Goal: Task Accomplishment & Management: Manage account settings

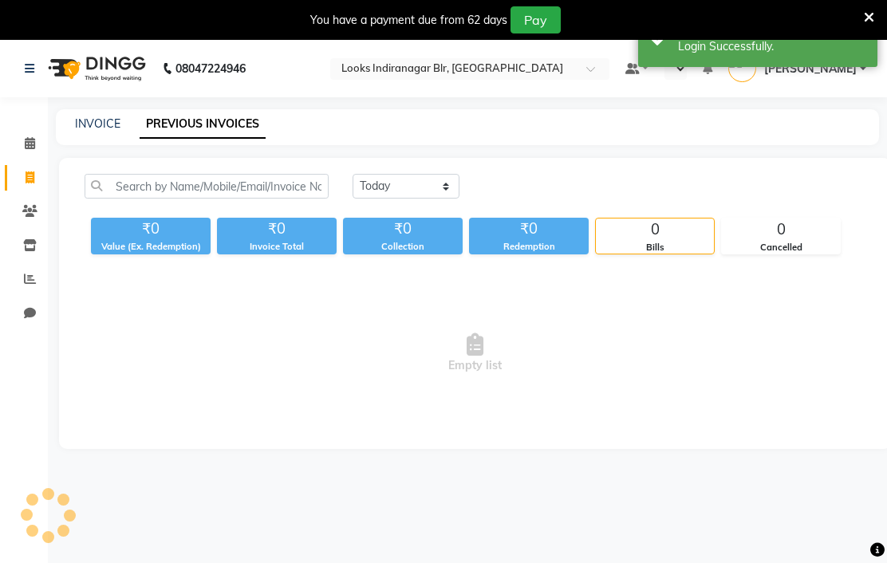
select select "en"
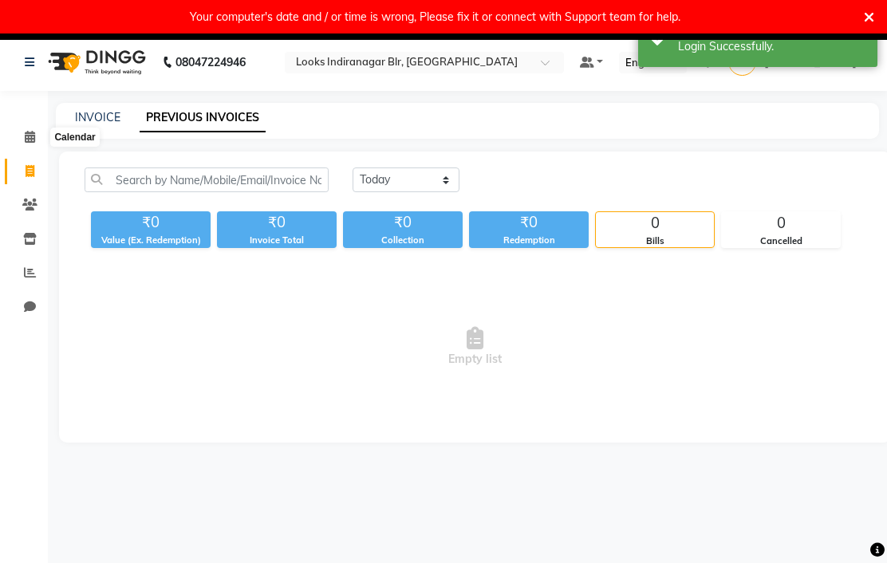
click at [36, 136] on span at bounding box center [30, 137] width 28 height 18
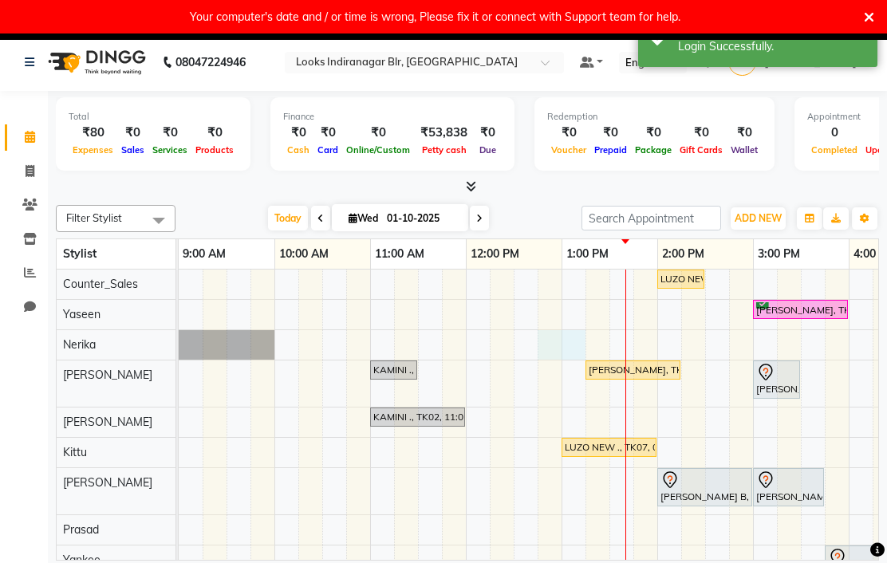
click at [588, 91] on nav "08047224946 Select Location × Looks Indiranagar Blr, Bengaluru Default Panel My…" at bounding box center [443, 61] width 887 height 57
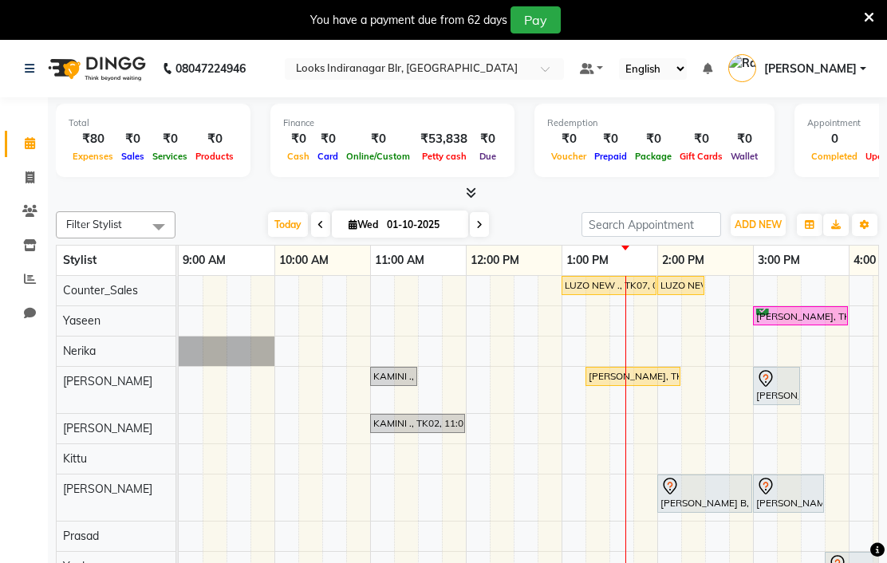
click at [524, 70] on input "text" at bounding box center [408, 70] width 231 height 16
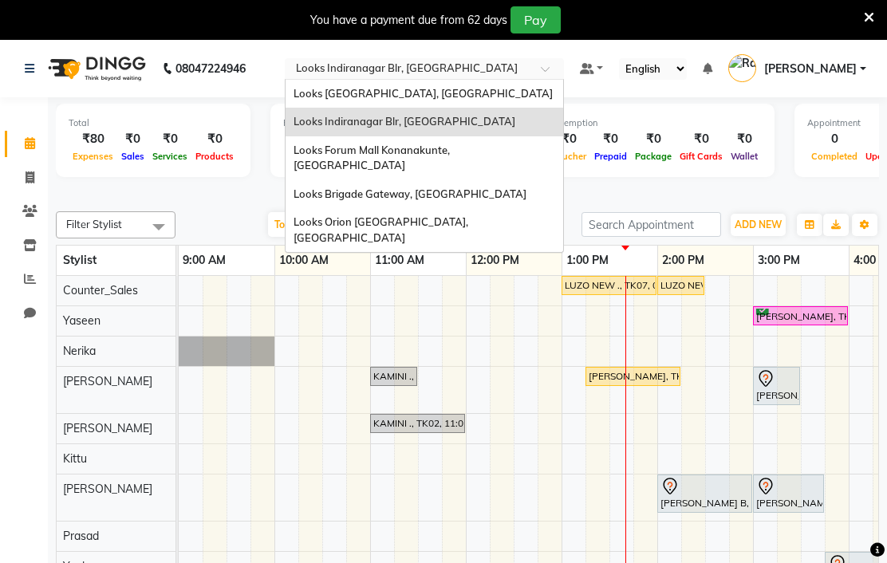
click at [526, 187] on span "Looks Brigade Gateway, [GEOGRAPHIC_DATA]" at bounding box center [409, 193] width 233 height 13
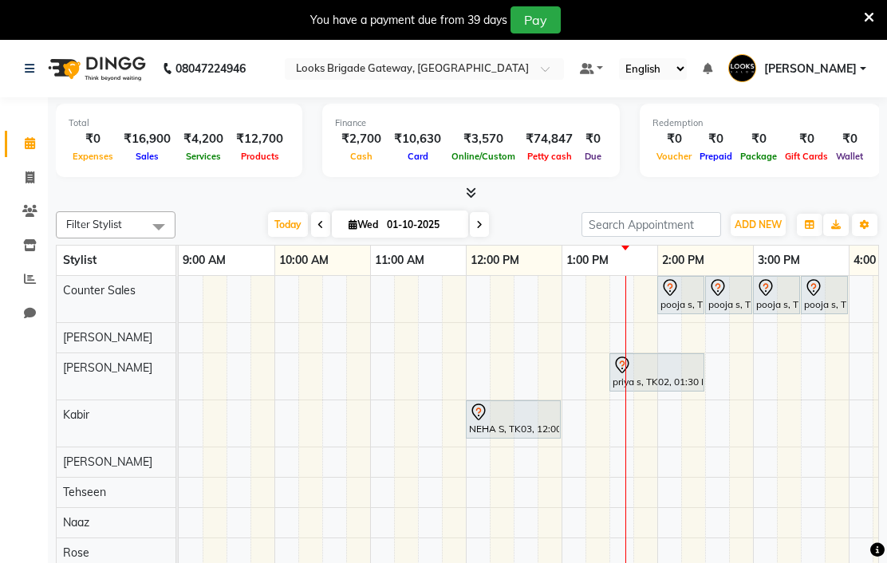
click at [524, 67] on input "text" at bounding box center [408, 70] width 231 height 16
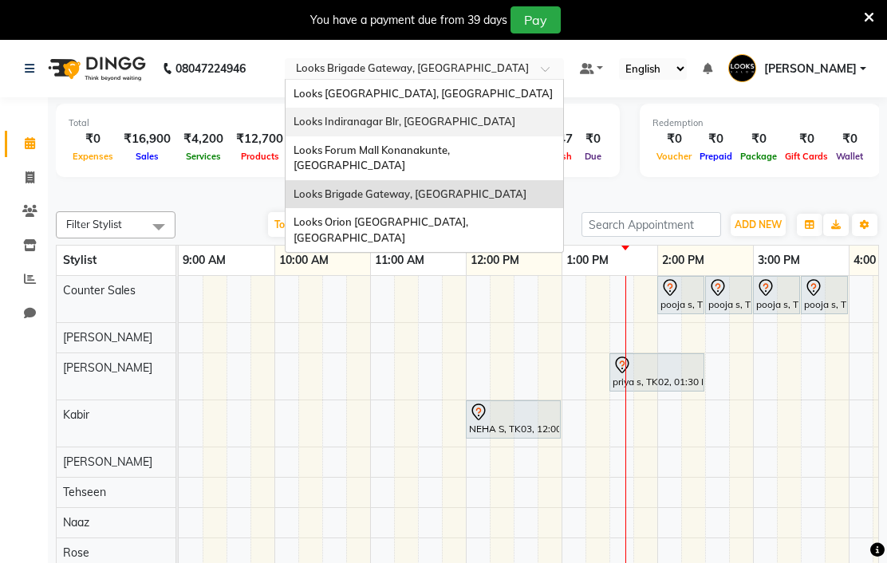
click at [515, 122] on span "Looks Indiranagar Blr, [GEOGRAPHIC_DATA]" at bounding box center [404, 121] width 222 height 13
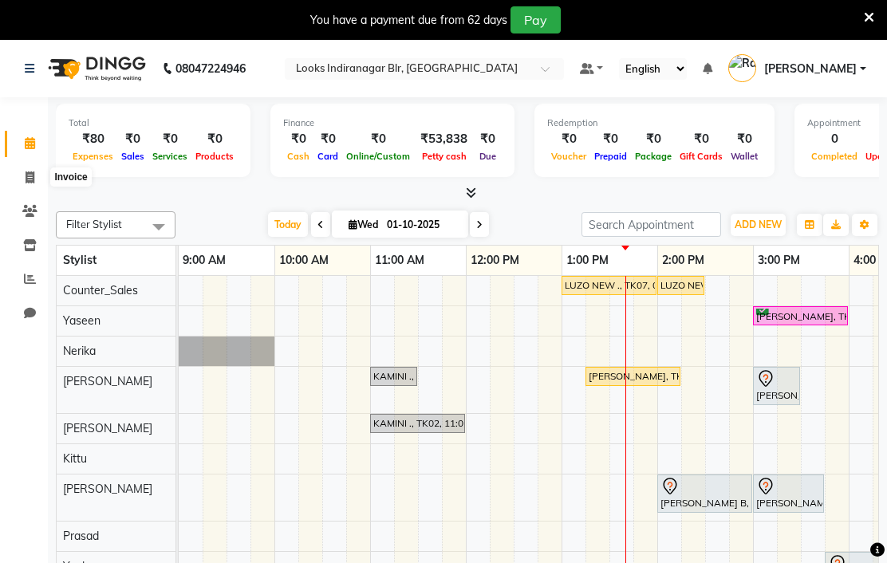
click at [33, 178] on icon at bounding box center [30, 177] width 9 height 12
select select "service"
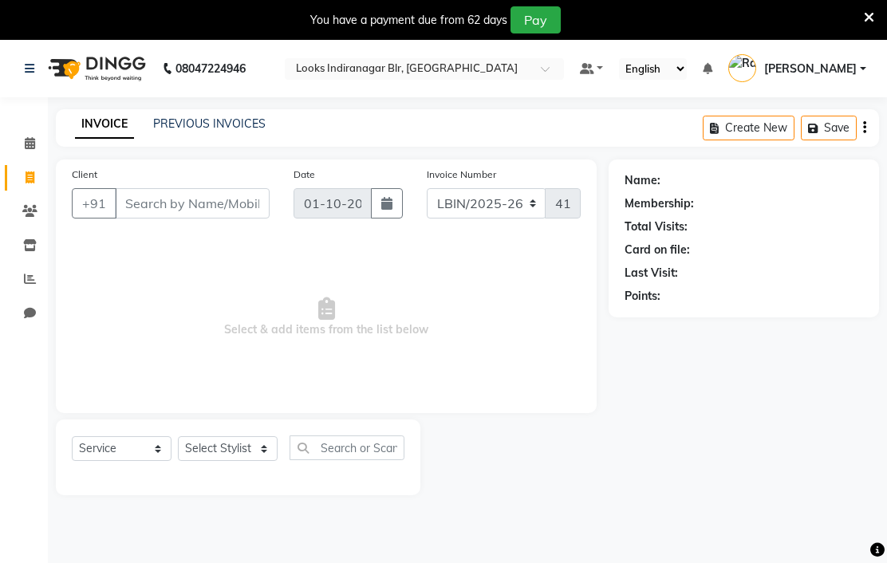
click at [211, 131] on link "PREVIOUS INVOICES" at bounding box center [209, 123] width 112 height 14
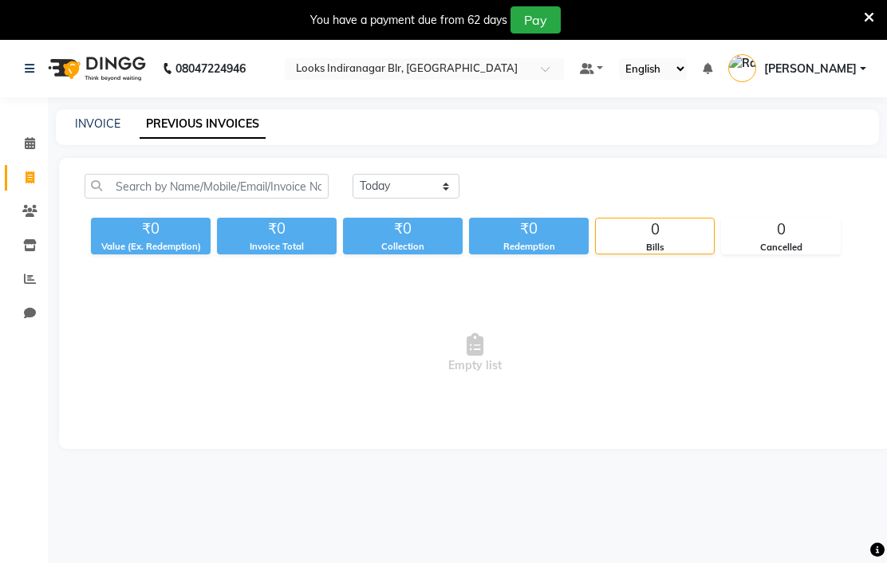
click at [33, 147] on icon at bounding box center [30, 143] width 10 height 12
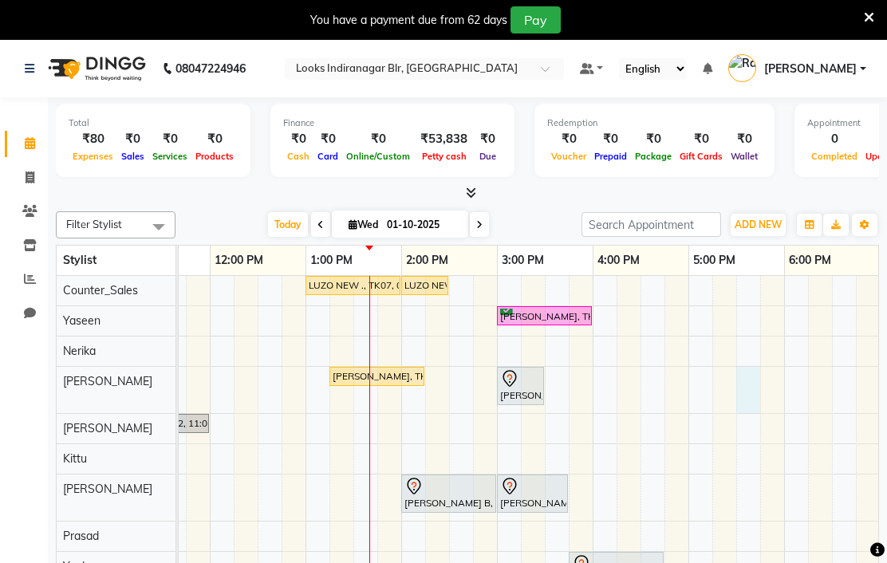
click at [743, 407] on div at bounding box center [748, 390] width 24 height 46
click at [98, 148] on div "₹80" at bounding box center [93, 139] width 49 height 18
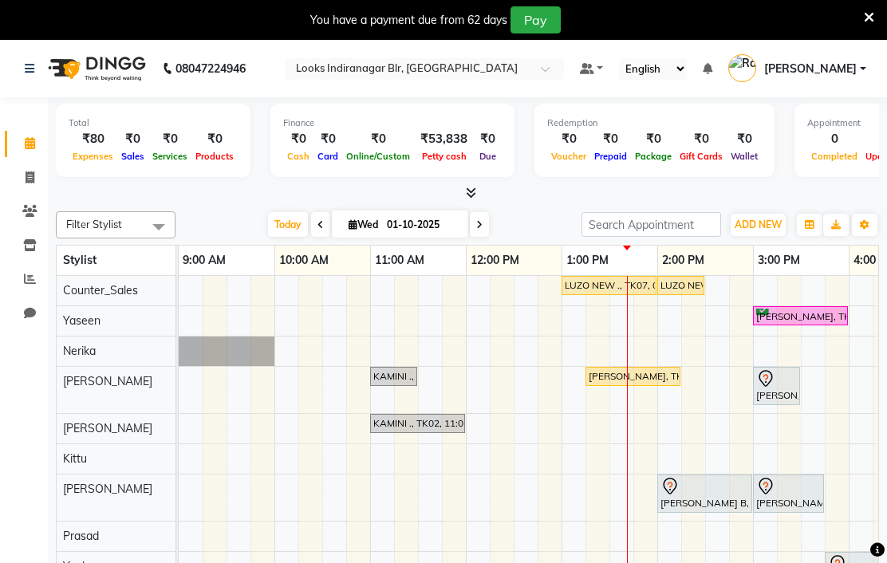
click at [564, 62] on div at bounding box center [424, 70] width 279 height 16
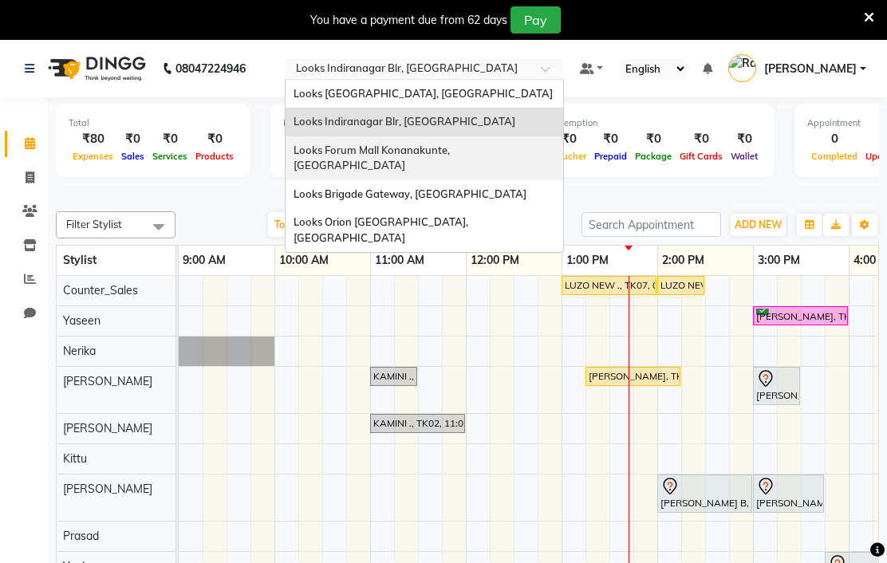
click at [452, 150] on span "Looks Forum Mall Konanakunte, [GEOGRAPHIC_DATA]" at bounding box center [372, 158] width 159 height 29
